Goal: Navigation & Orientation: Go to known website

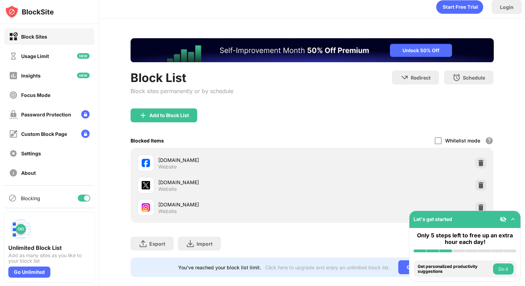
scroll to position [20, 0]
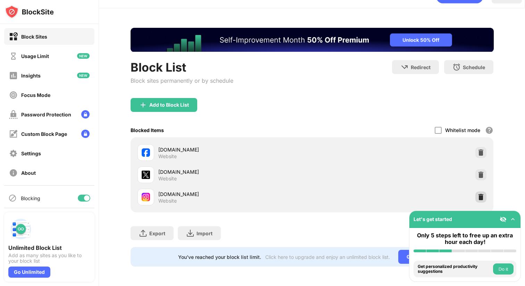
click at [477, 193] on img at bounding box center [480, 196] width 7 height 7
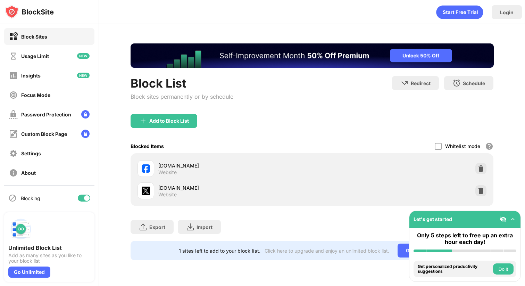
scroll to position [0, 0]
